Goal: Task Accomplishment & Management: Use online tool/utility

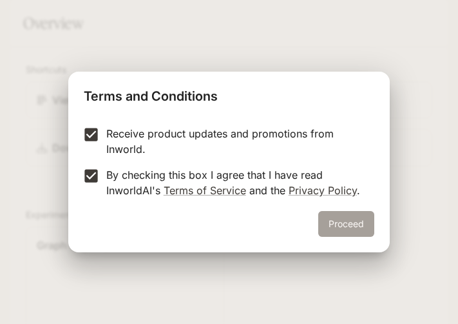
click at [349, 235] on button "Proceed" at bounding box center [347, 224] width 56 height 26
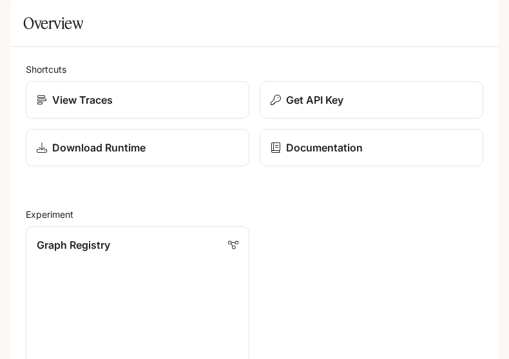
click at [23, 18] on icon "open drawer" at bounding box center [21, 18] width 13 height 13
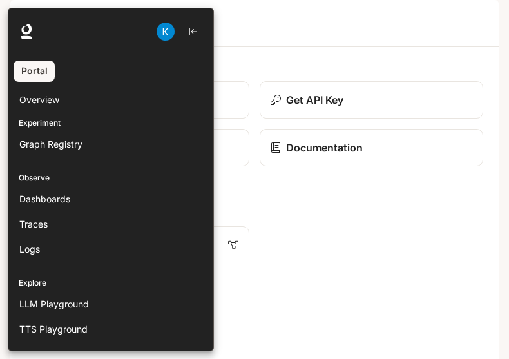
click at [91, 185] on div "Observe Dashboards Traces Logs" at bounding box center [110, 211] width 205 height 105
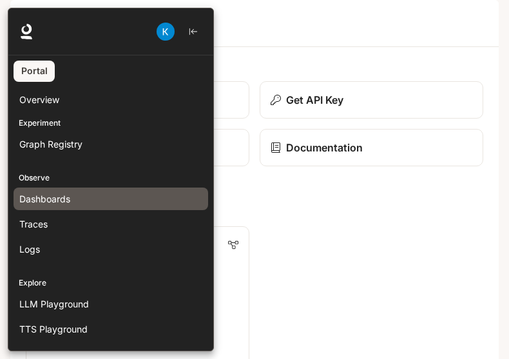
click at [67, 194] on span "Dashboards" at bounding box center [44, 199] width 51 height 14
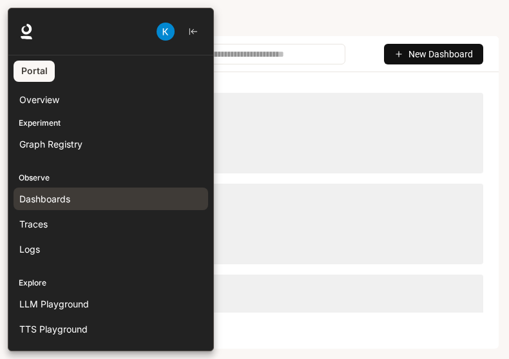
click at [371, 76] on div at bounding box center [262, 180] width 509 height 344
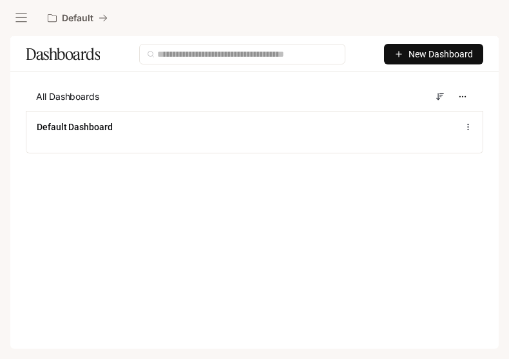
click at [442, 48] on span "New Dashboard" at bounding box center [441, 54] width 64 height 14
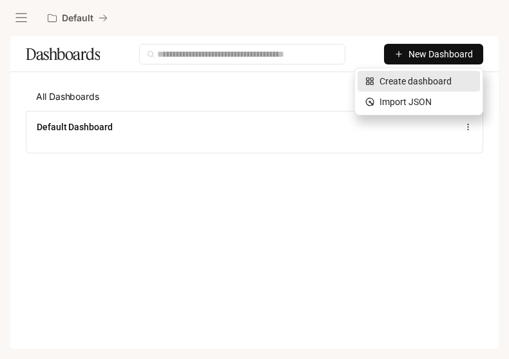
click at [398, 83] on div "Create dashboard" at bounding box center [419, 81] width 107 height 14
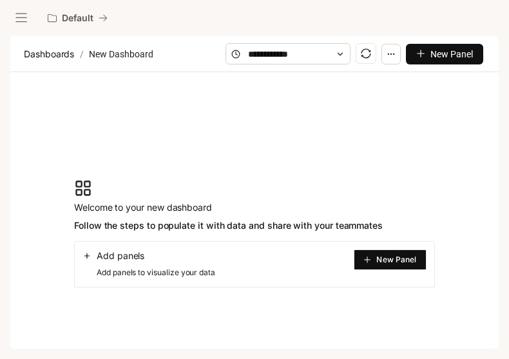
click at [157, 253] on div "Add panels" at bounding box center [149, 256] width 133 height 13
click at [393, 252] on button "New Panel" at bounding box center [390, 260] width 73 height 21
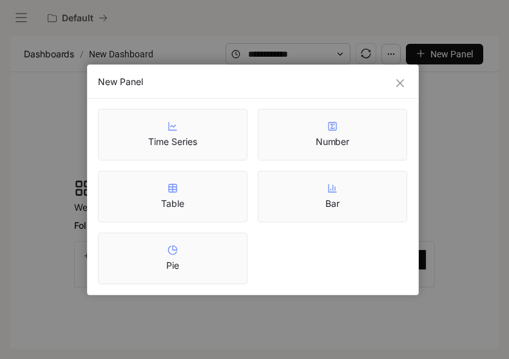
click at [202, 39] on div "New Panel Time Series Number Table Bar Pie" at bounding box center [254, 179] width 509 height 359
